Goal: Navigation & Orientation: Find specific page/section

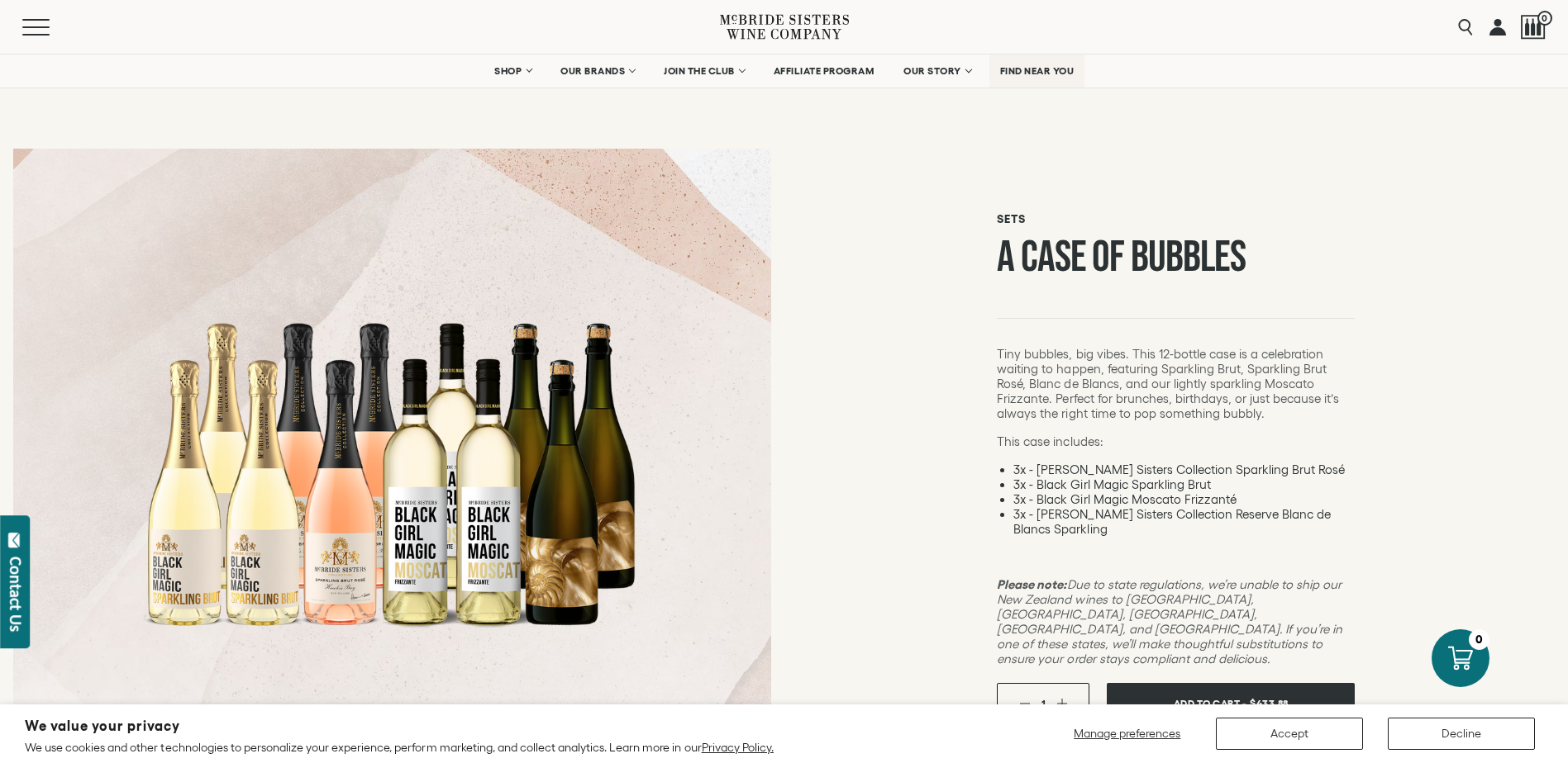
click at [1038, 78] on link "FIND NEAR YOU" at bounding box center [1037, 71] width 96 height 33
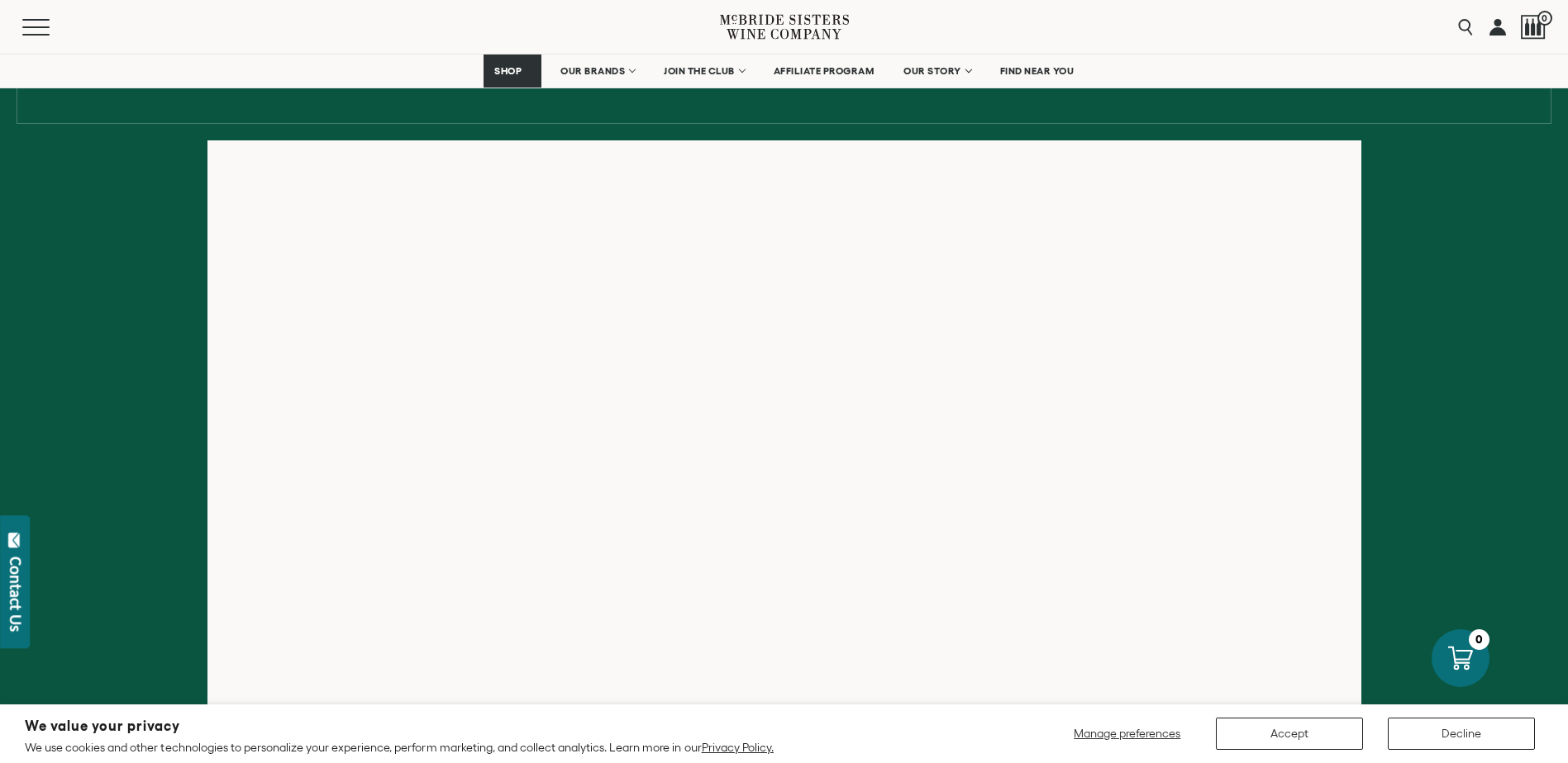
scroll to position [248, 0]
